Goal: Information Seeking & Learning: Find contact information

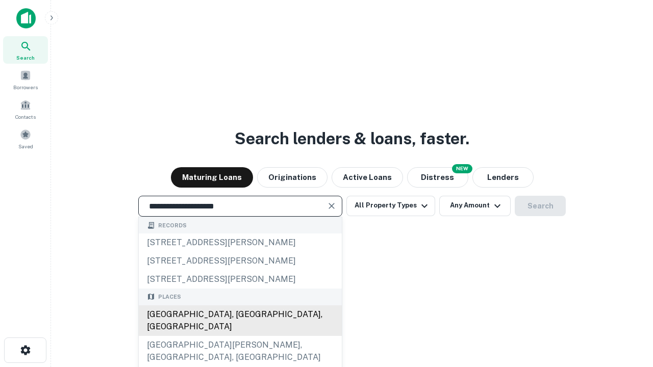
click at [240, 336] on div "[GEOGRAPHIC_DATA], [GEOGRAPHIC_DATA], [GEOGRAPHIC_DATA]" at bounding box center [240, 320] width 203 height 31
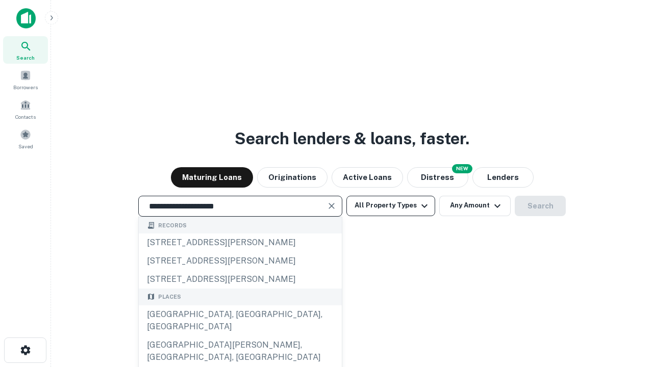
type input "**********"
click at [391, 205] on button "All Property Types" at bounding box center [390, 206] width 89 height 20
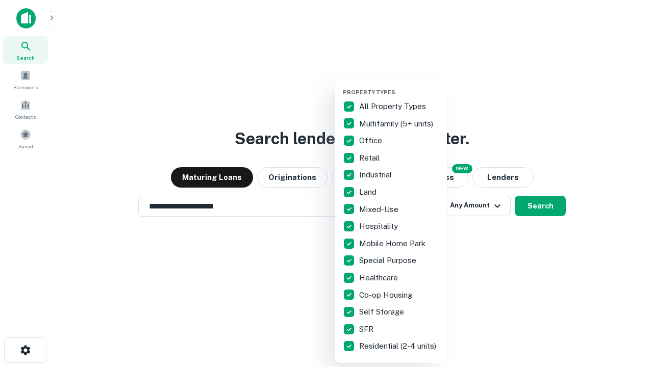
click at [399, 86] on button "button" at bounding box center [399, 86] width 112 height 1
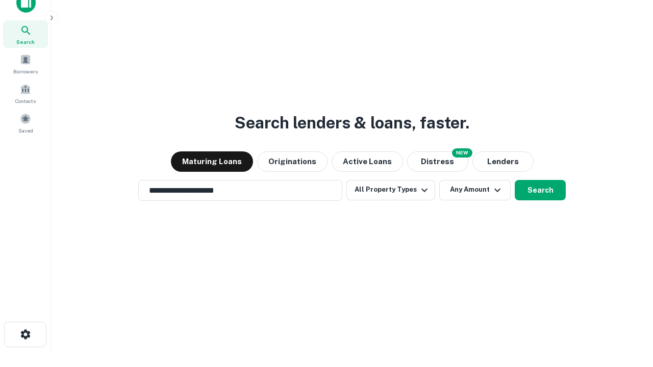
scroll to position [6, 123]
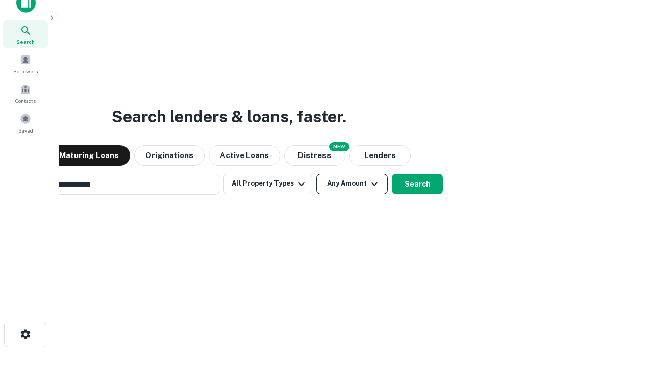
click at [316, 174] on button "Any Amount" at bounding box center [351, 184] width 71 height 20
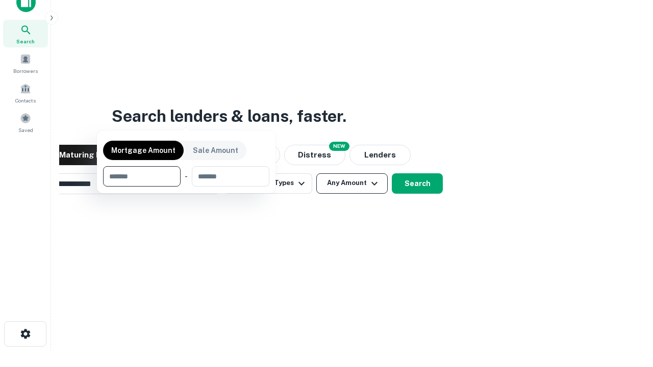
scroll to position [73, 289]
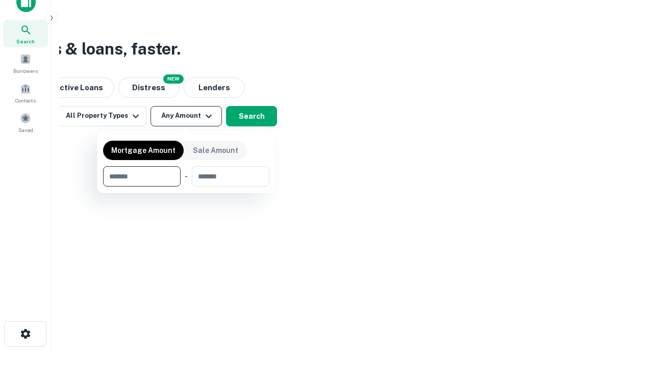
type input "*******"
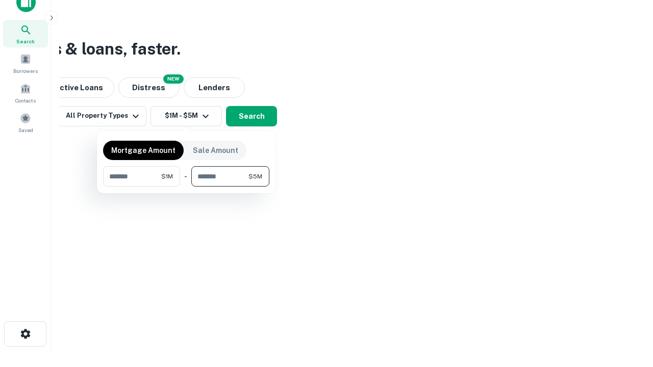
type input "*******"
click at [186, 187] on button "button" at bounding box center [186, 187] width 166 height 1
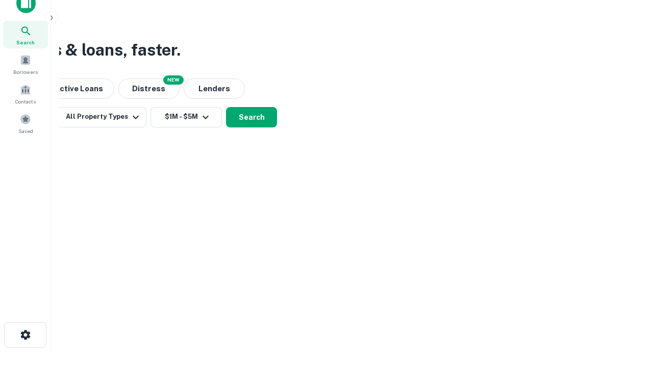
scroll to position [6, 188]
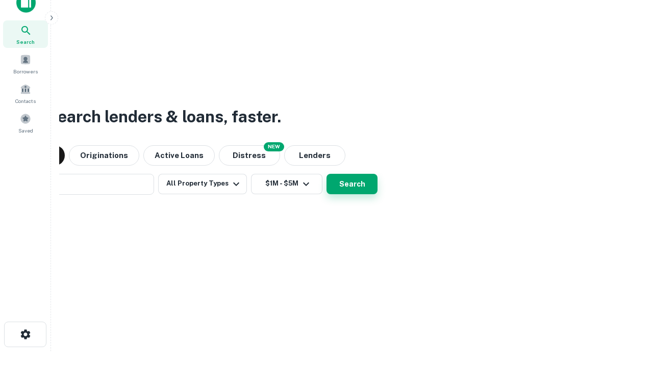
click at [326, 174] on button "Search" at bounding box center [351, 184] width 51 height 20
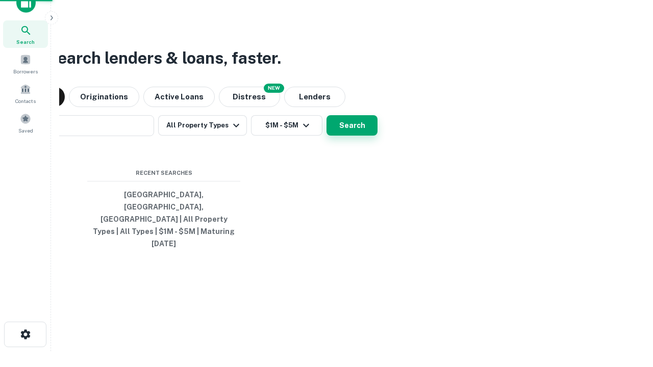
scroll to position [27, 289]
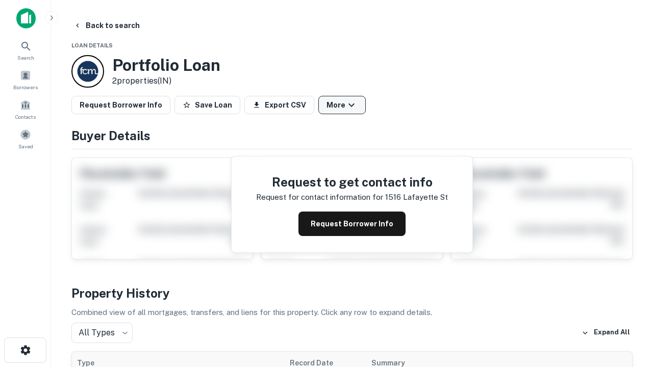
click at [342, 105] on button "More" at bounding box center [341, 105] width 47 height 18
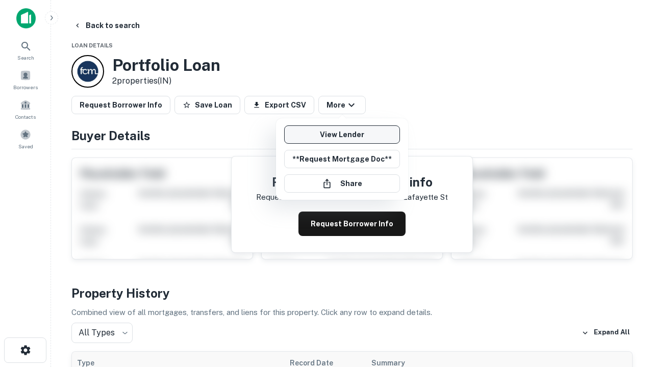
click at [342, 135] on link "View Lender" at bounding box center [342, 134] width 116 height 18
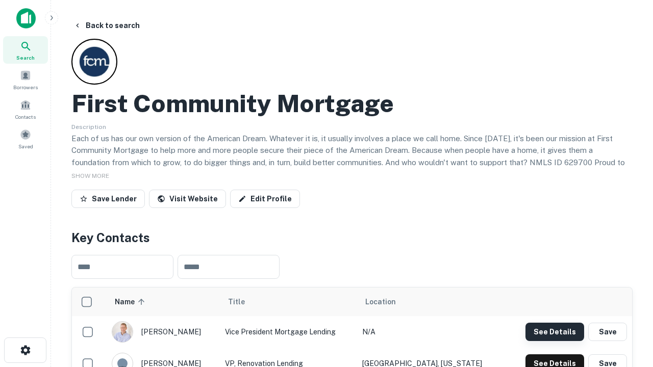
click at [554, 331] on button "See Details" at bounding box center [554, 332] width 59 height 18
click at [25, 350] on icon "button" at bounding box center [25, 350] width 12 height 12
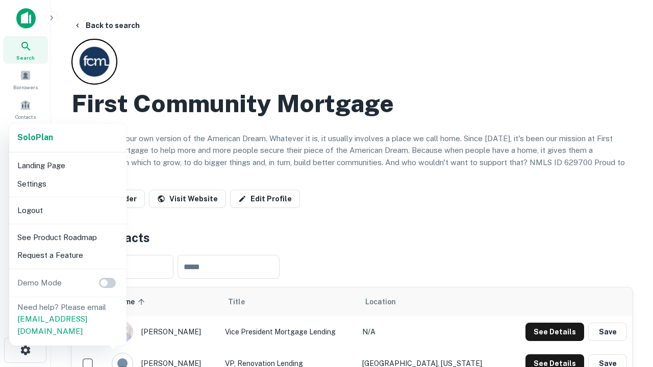
click at [67, 210] on li "Logout" at bounding box center [67, 210] width 109 height 18
